Goal: Task Accomplishment & Management: Complete application form

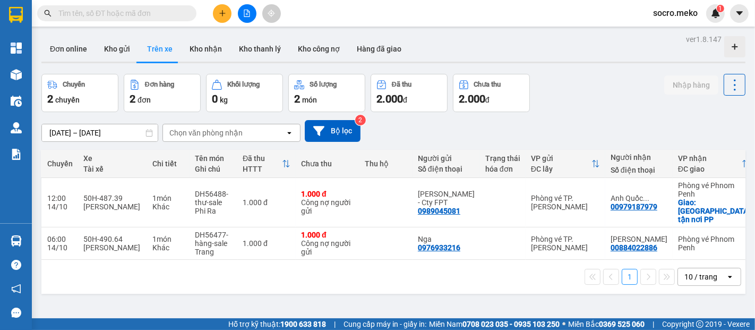
scroll to position [0, 157]
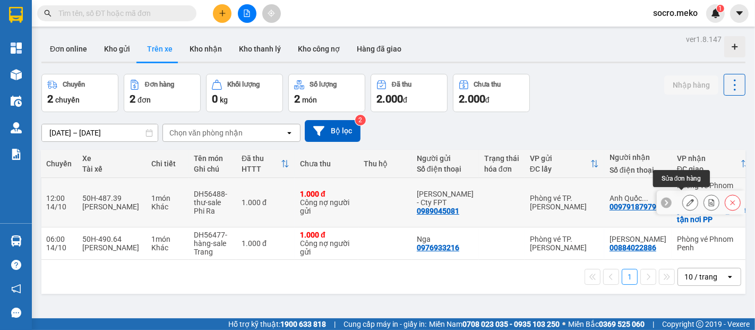
click at [686, 198] on icon at bounding box center [689, 201] width 7 height 7
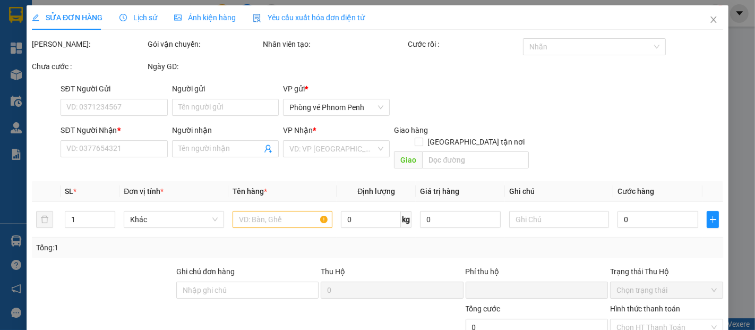
type input "0989045081"
type input "[PERSON_NAME] - Cty FPT"
type input "00979187979"
type input "Anh Quốc Anh"
checkbox input "true"
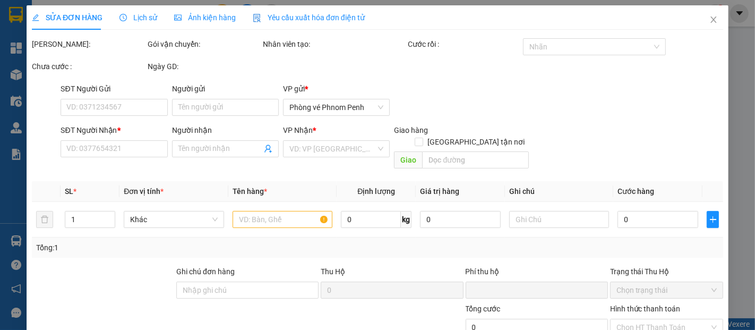
type input "[GEOGRAPHIC_DATA] tận nơi PP"
type input "Phí Sales tự thu"
type input "0"
type input "1.000"
type input "0"
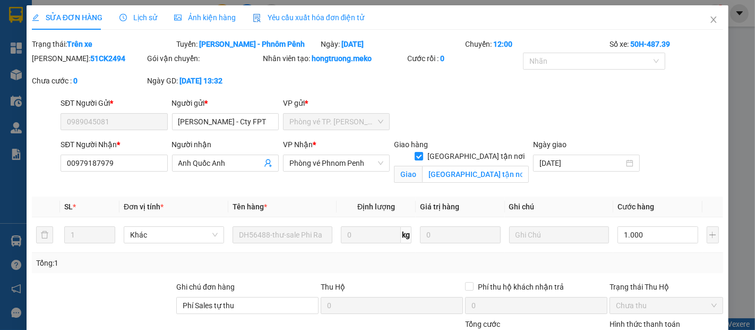
click at [195, 15] on span "Ảnh kiện hàng" at bounding box center [205, 17] width 62 height 8
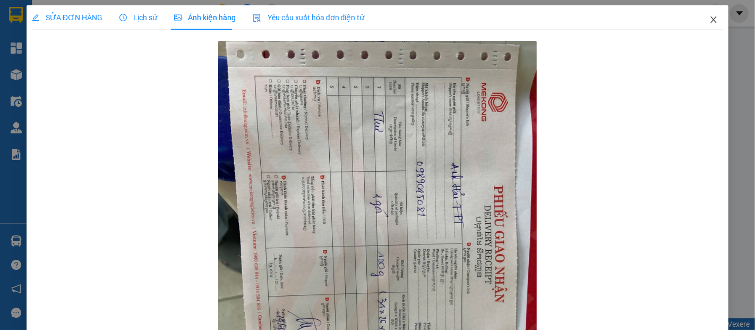
click at [711, 18] on span "Close" at bounding box center [713, 20] width 30 height 30
